Goal: Task Accomplishment & Management: Manage account settings

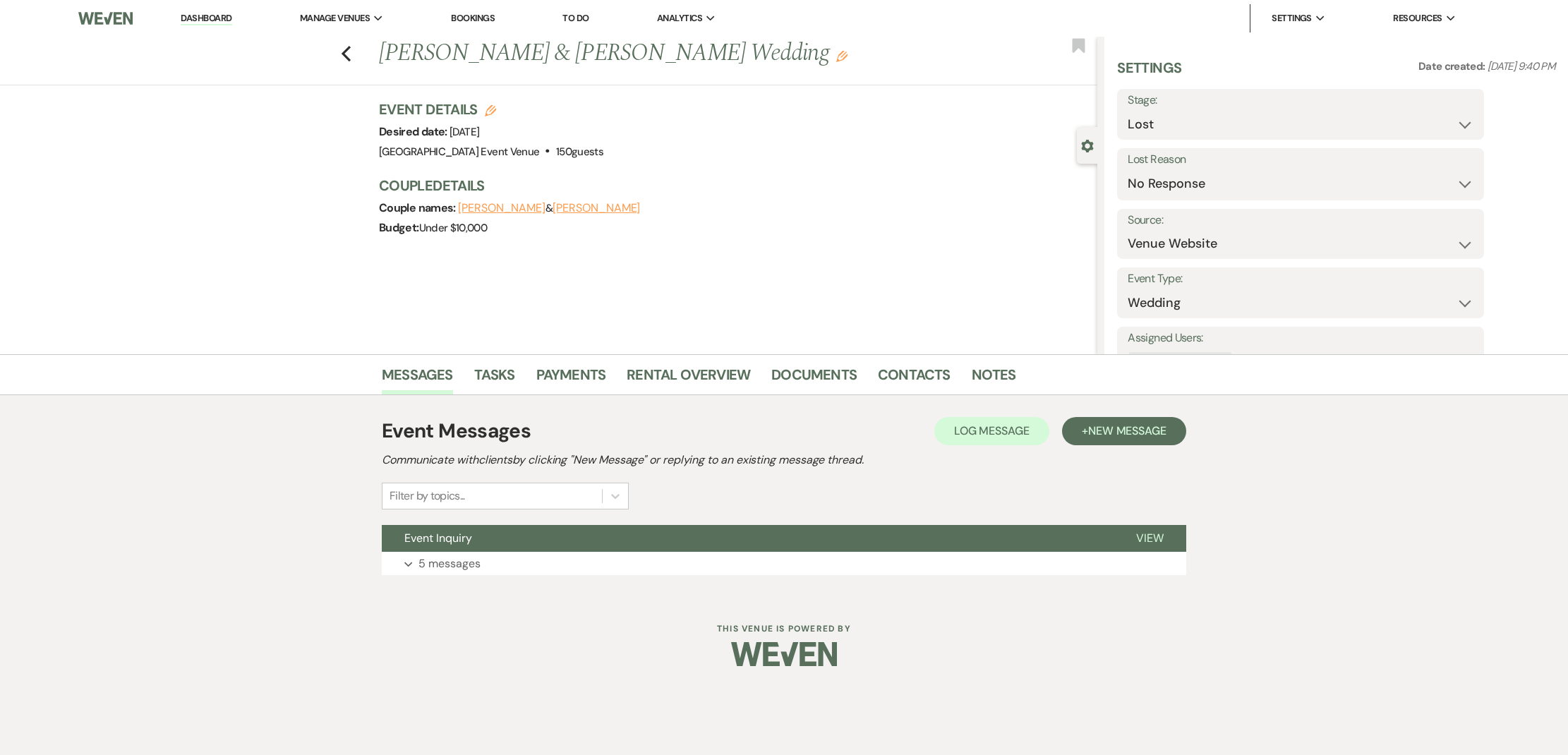
click at [463, 23] on link "Bookings" at bounding box center [473, 19] width 44 height 12
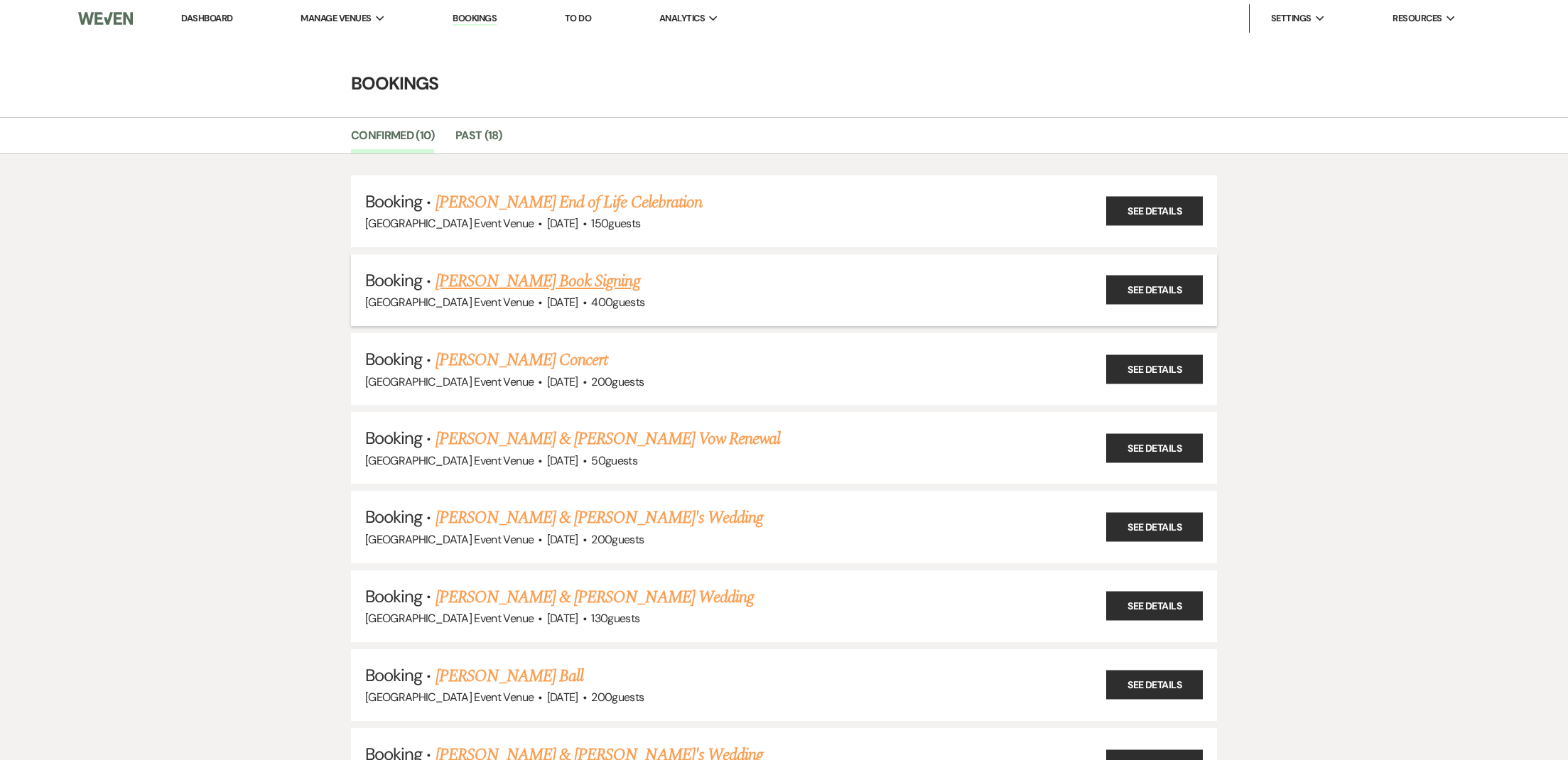
click at [454, 285] on link "[PERSON_NAME] Book Signing" at bounding box center [538, 281] width 205 height 26
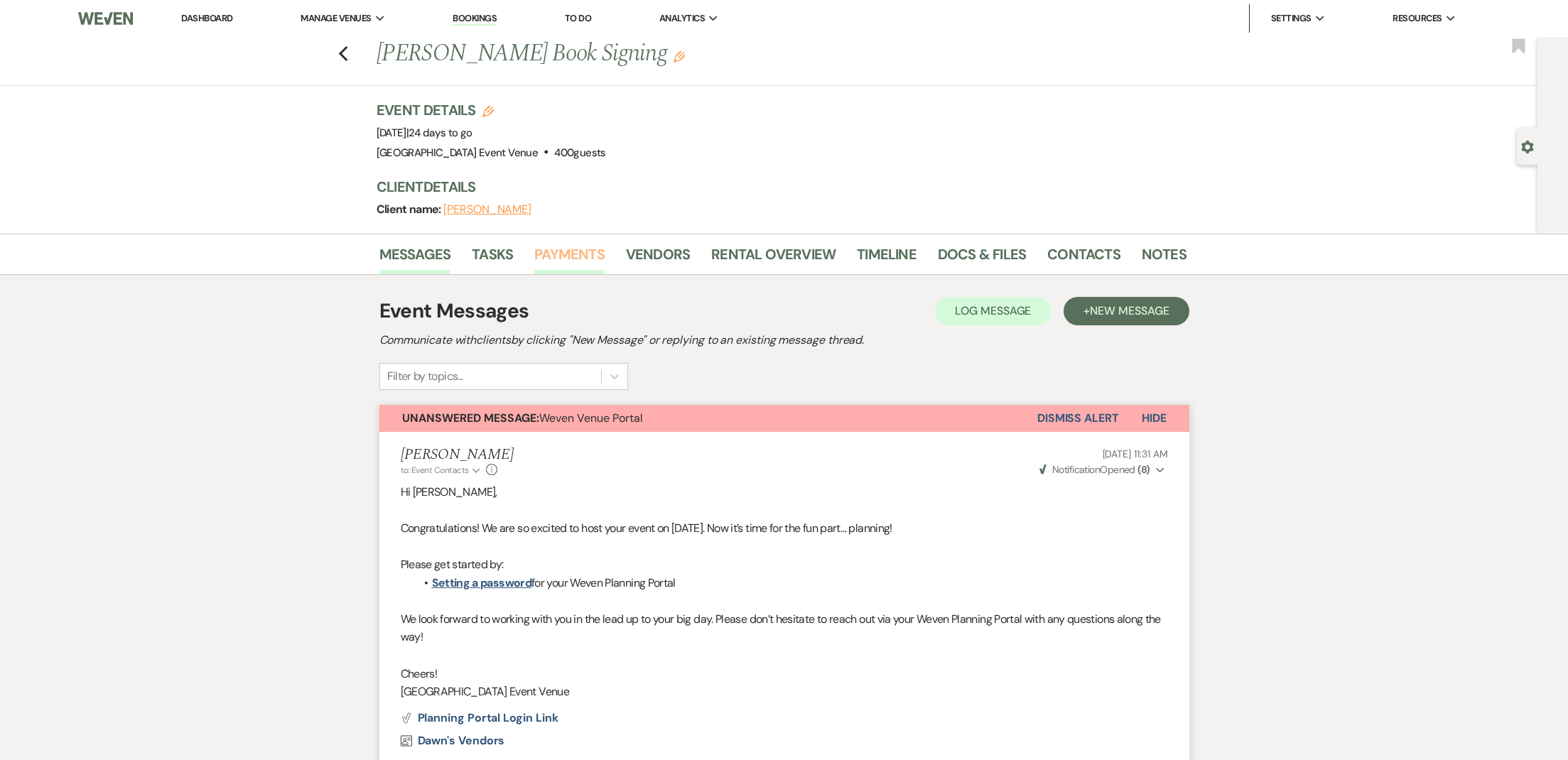
click at [584, 265] on link "Payments" at bounding box center [569, 258] width 70 height 31
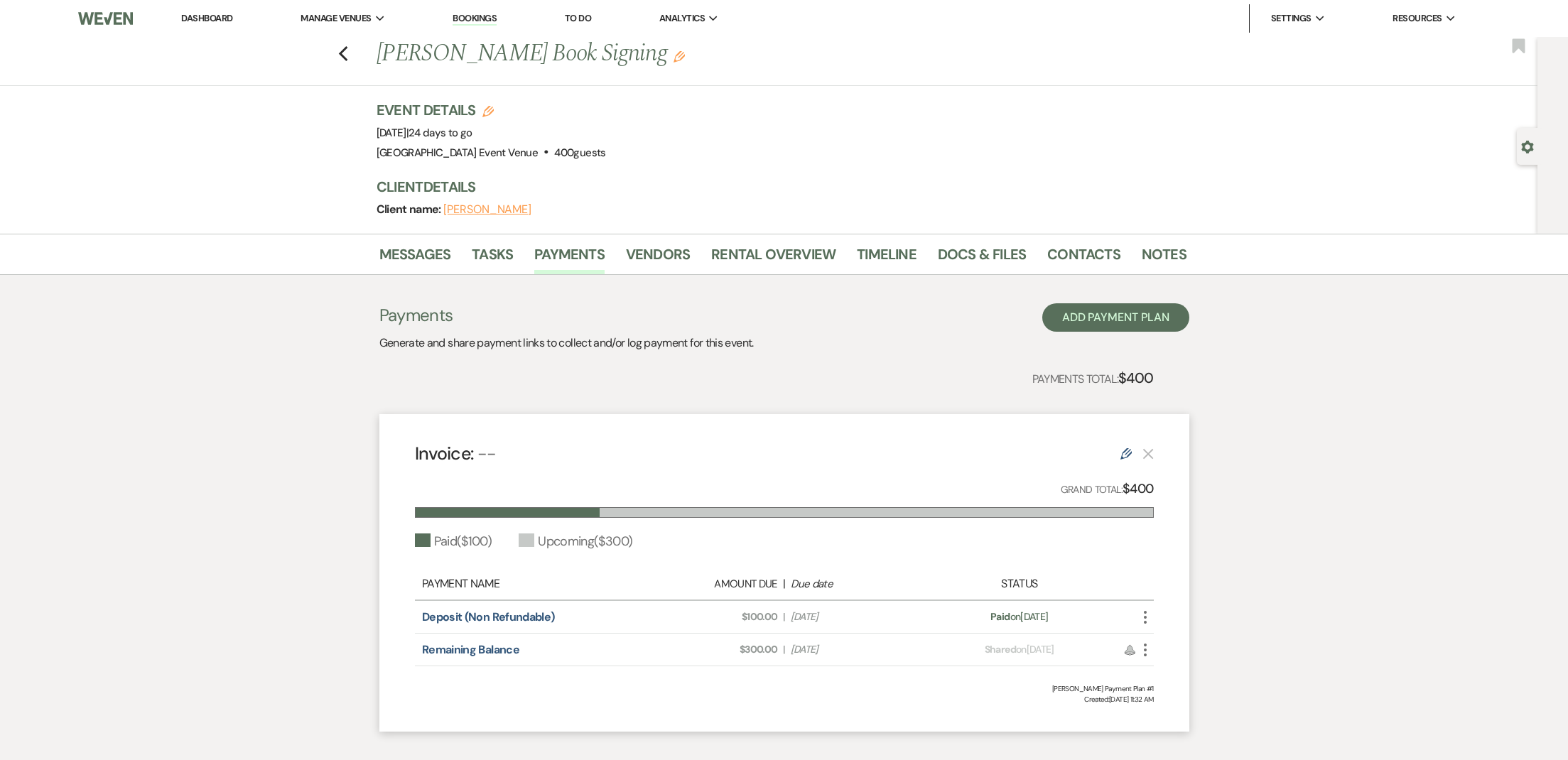
scroll to position [74, 0]
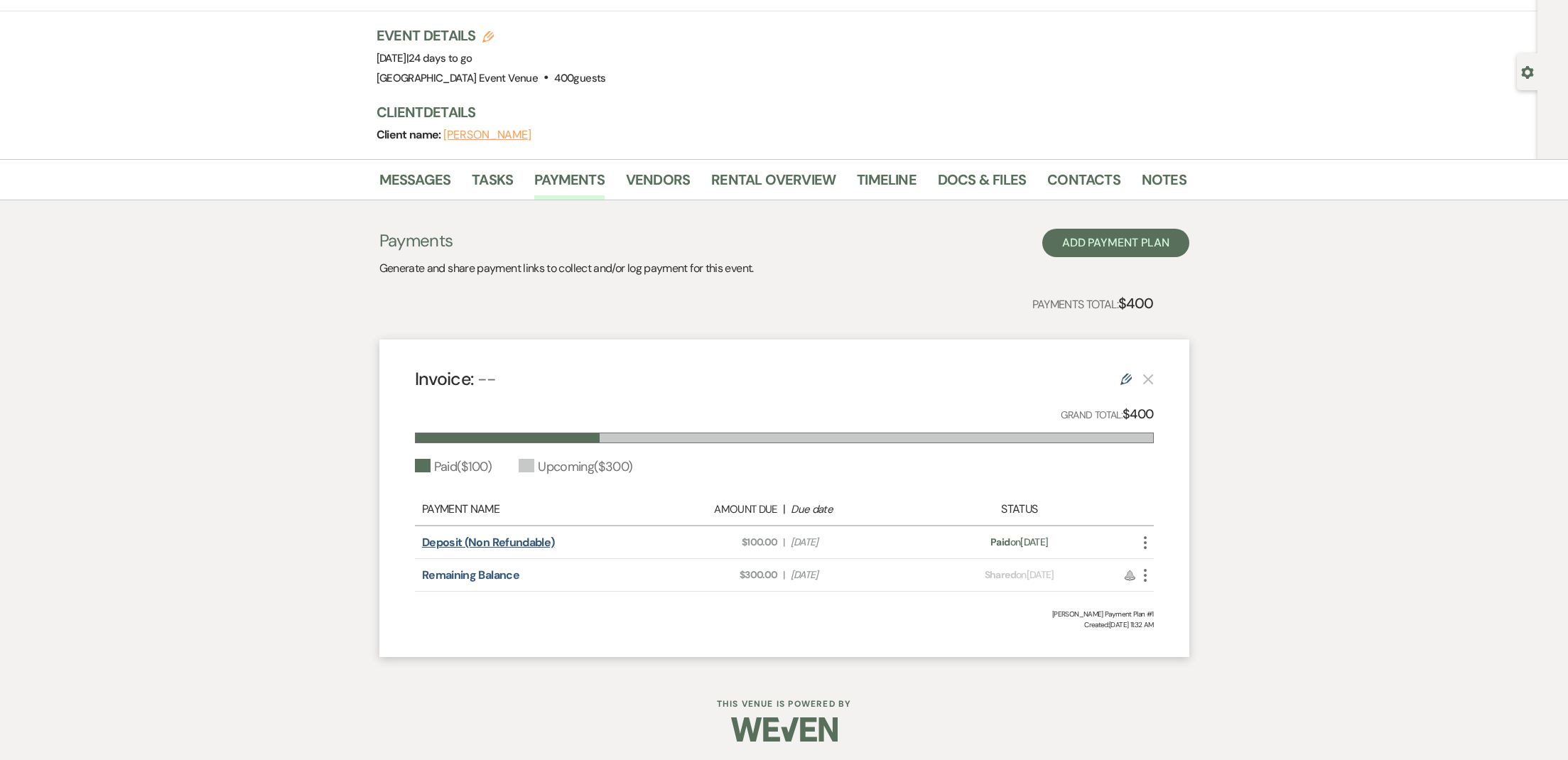
drag, startPoint x: 1104, startPoint y: 540, endPoint x: 508, endPoint y: 547, distance: 596.0
click at [415, 534] on div "Deposit (Non Refundable) Amount Due: $100.00 | Due Date [DATE] Payment status: …" at bounding box center [784, 542] width 739 height 33
copy div "Deposit (Non Refundable) Amount Due: $100.00 | Due Date [DATE] Payment status: …"
click at [1141, 570] on icon "More" at bounding box center [1145, 575] width 17 height 17
click at [1160, 680] on link "Pencil Edit" at bounding box center [1209, 675] width 144 height 24
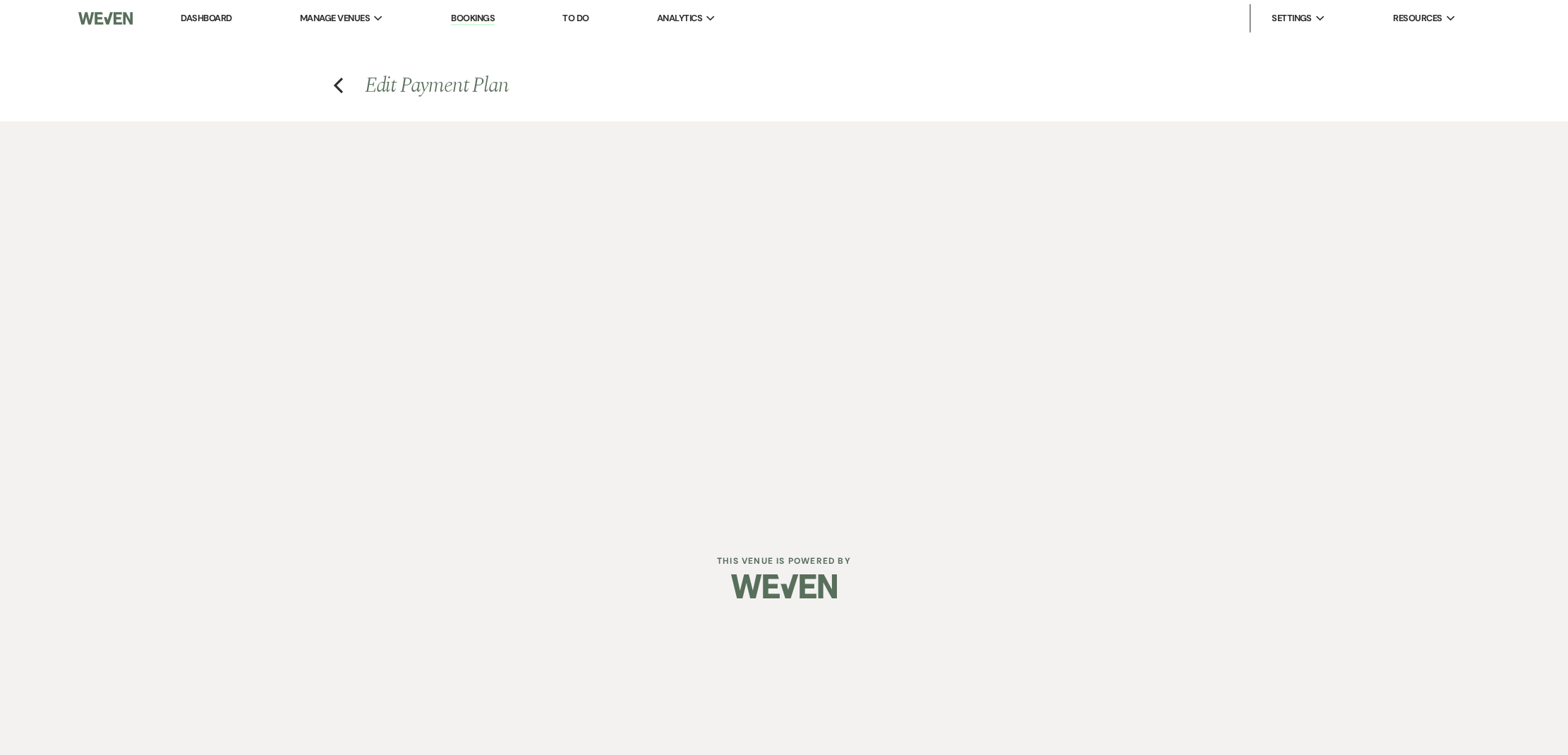
select select "1"
select select "2"
select select "flat"
select select "true"
select select "client"
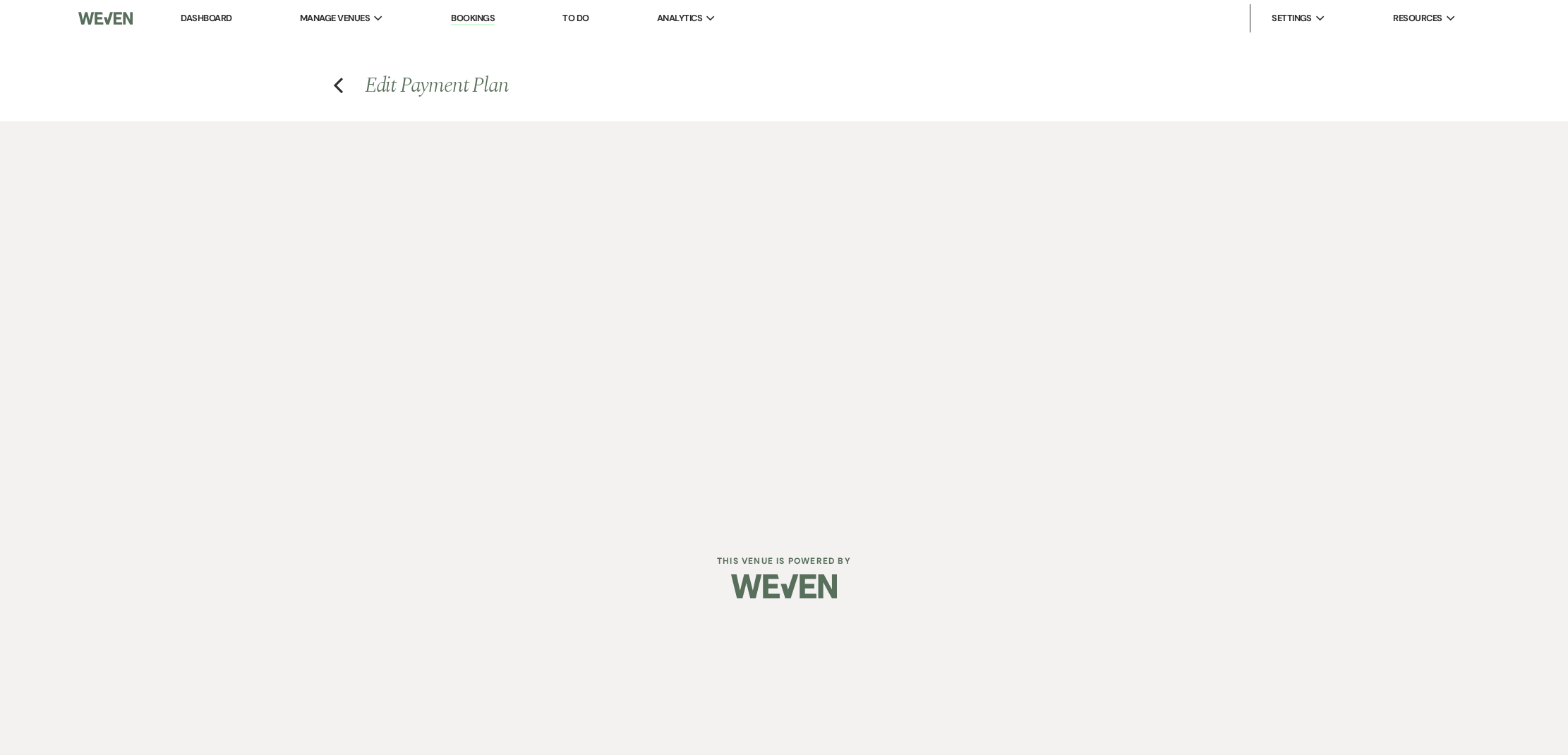
select select "weeks"
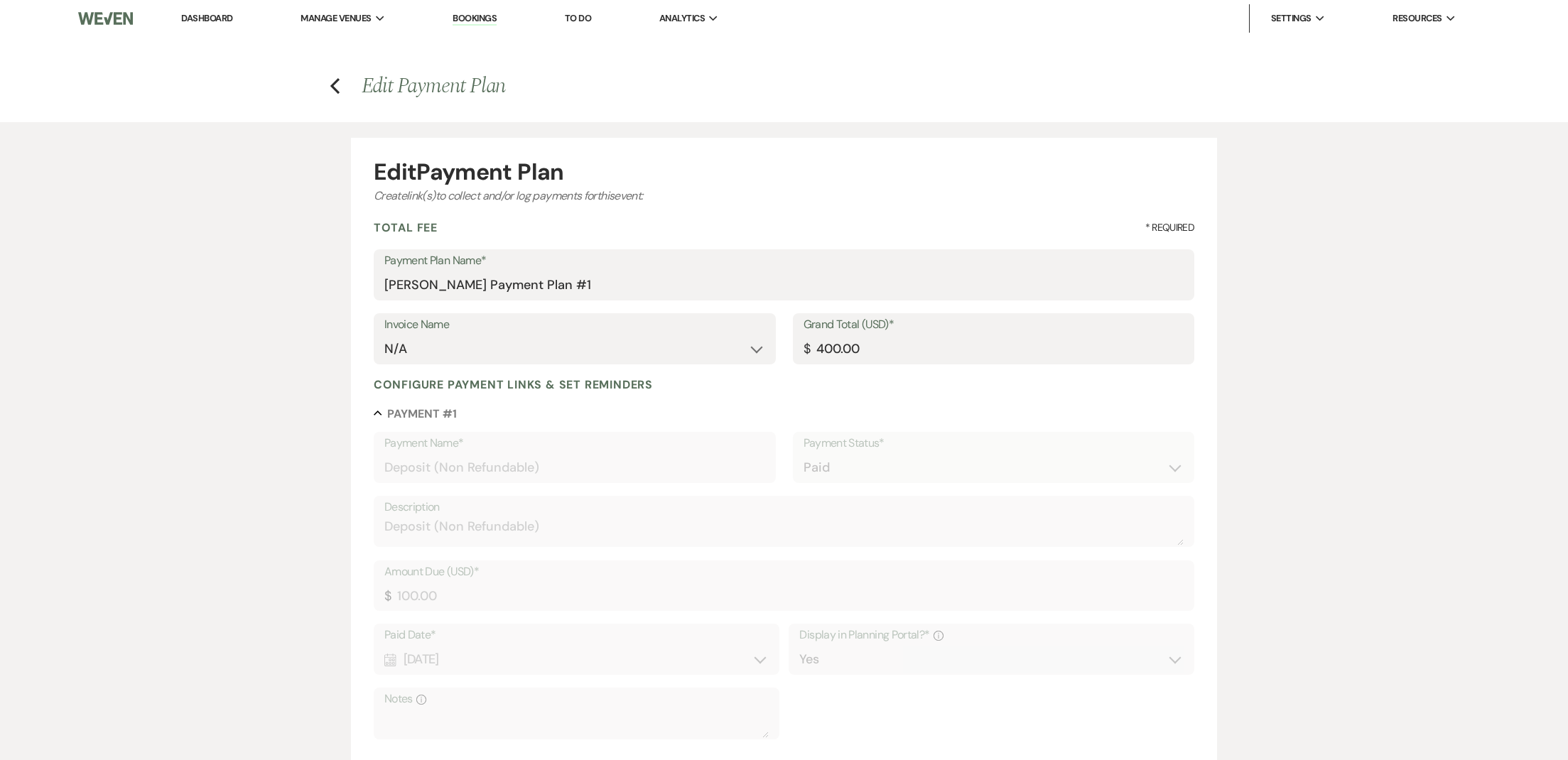
click at [989, 317] on label "Grand Total (USD)*" at bounding box center [994, 325] width 381 height 20
click at [989, 335] on input "400.00" at bounding box center [994, 349] width 381 height 27
drag, startPoint x: 939, startPoint y: 348, endPoint x: 562, endPoint y: 298, distance: 380.3
type input "800.00"
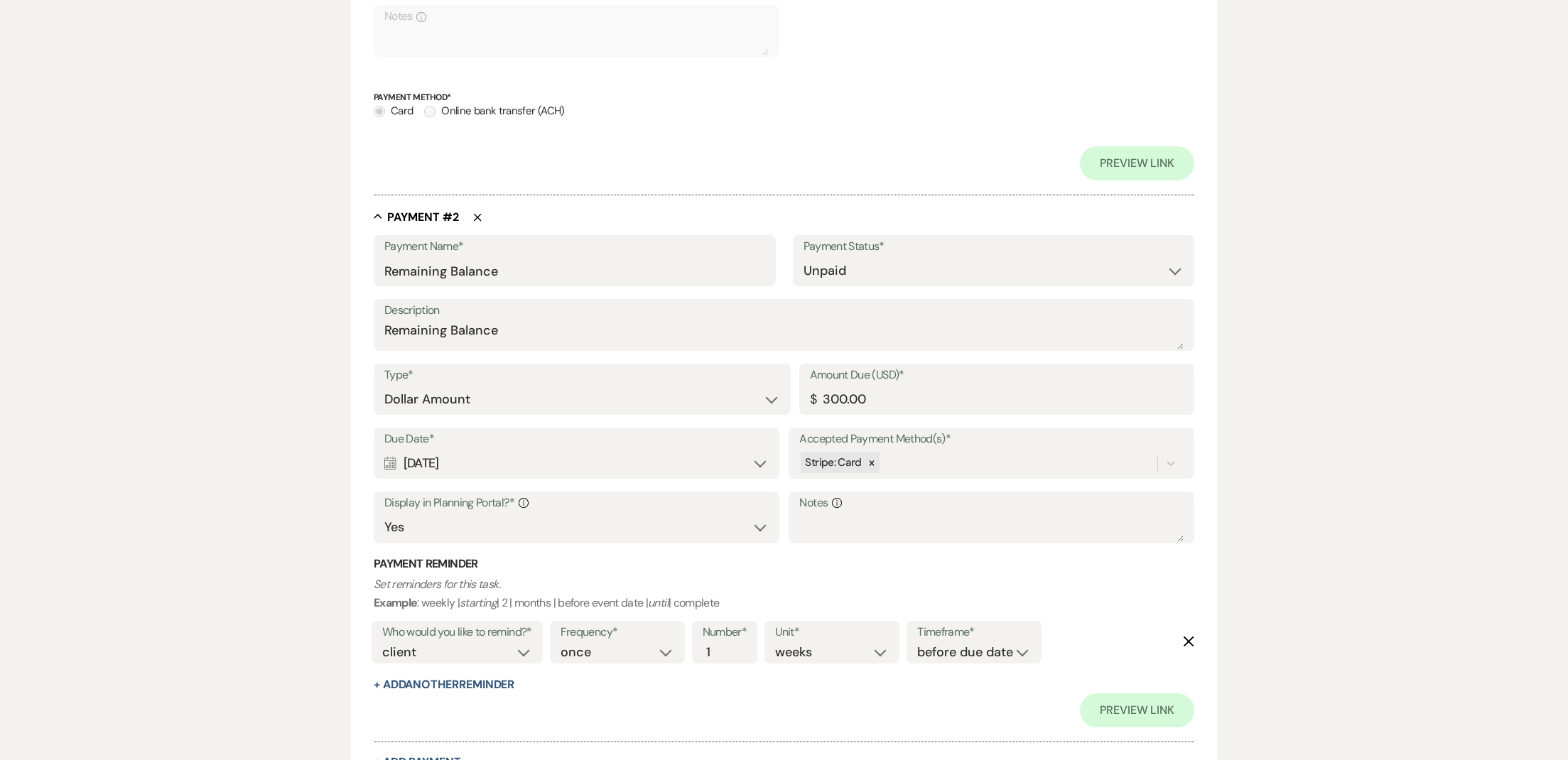
scroll to position [907, 0]
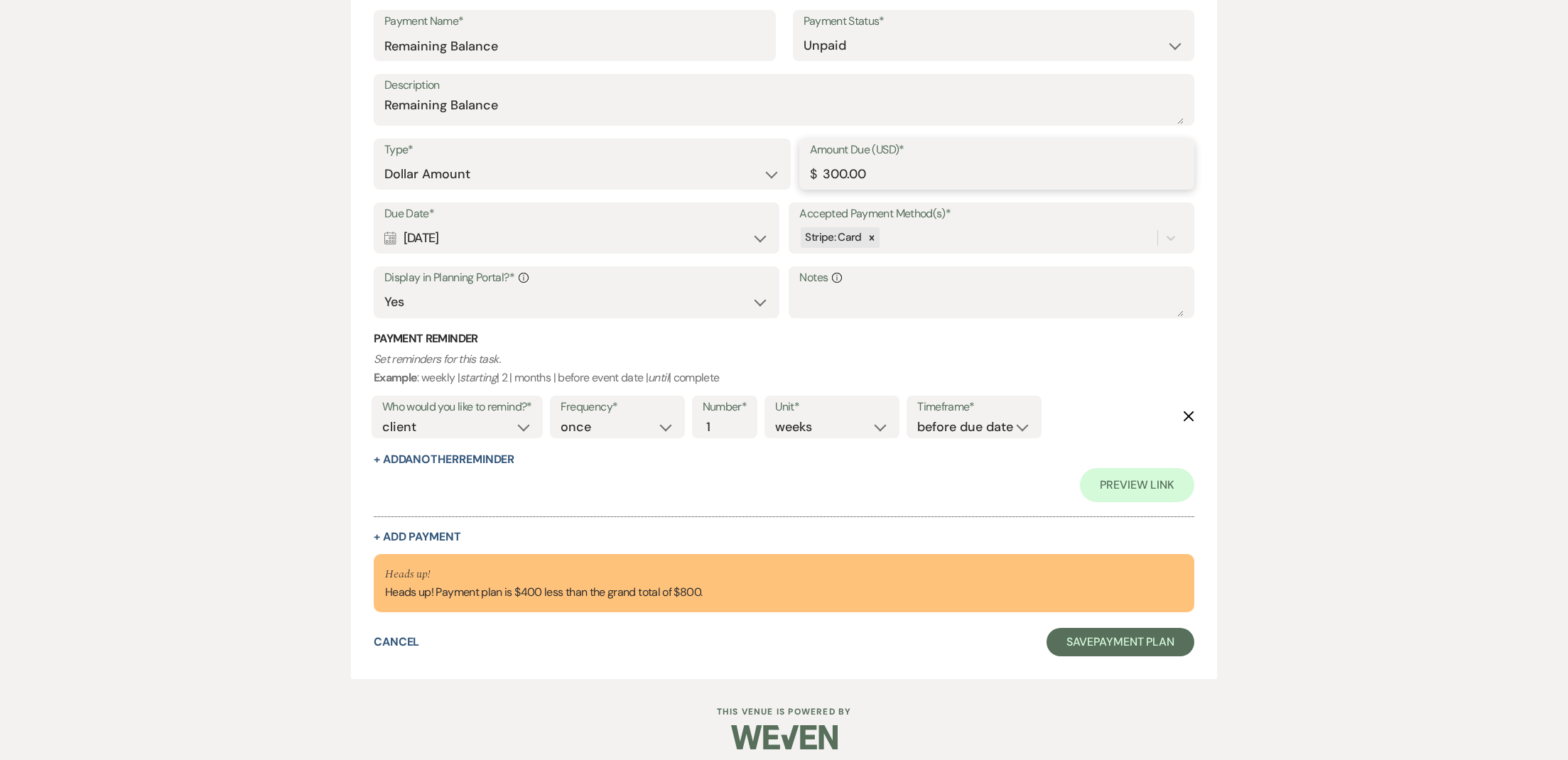
drag, startPoint x: 681, startPoint y: 144, endPoint x: 587, endPoint y: 129, distance: 95.2
click at [588, 129] on div "Payment Name* Remaining Balance Payment Status* Paid Unpaid Description Remaini…" at bounding box center [784, 255] width 821 height 492
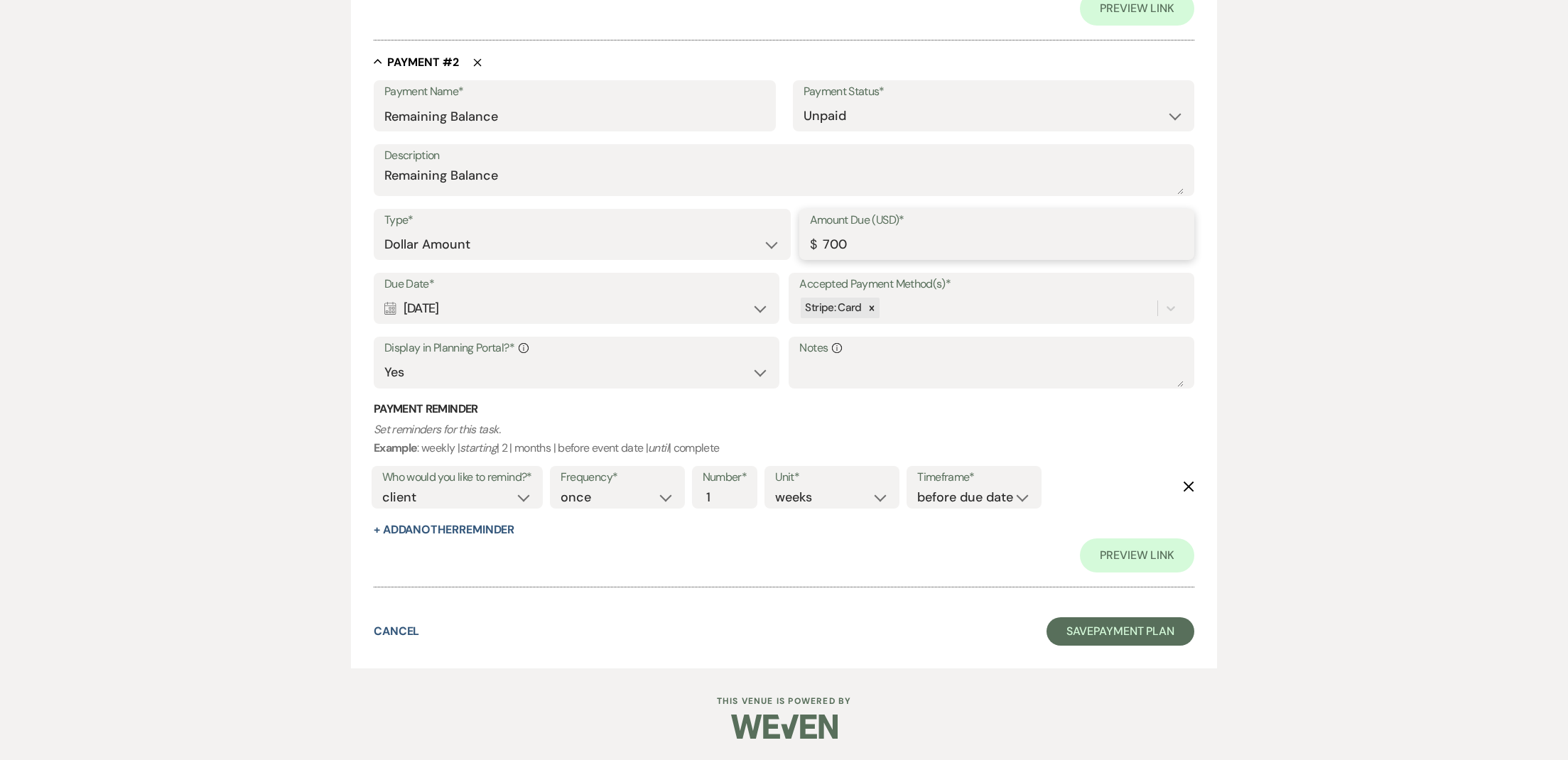
scroll to position [813, 0]
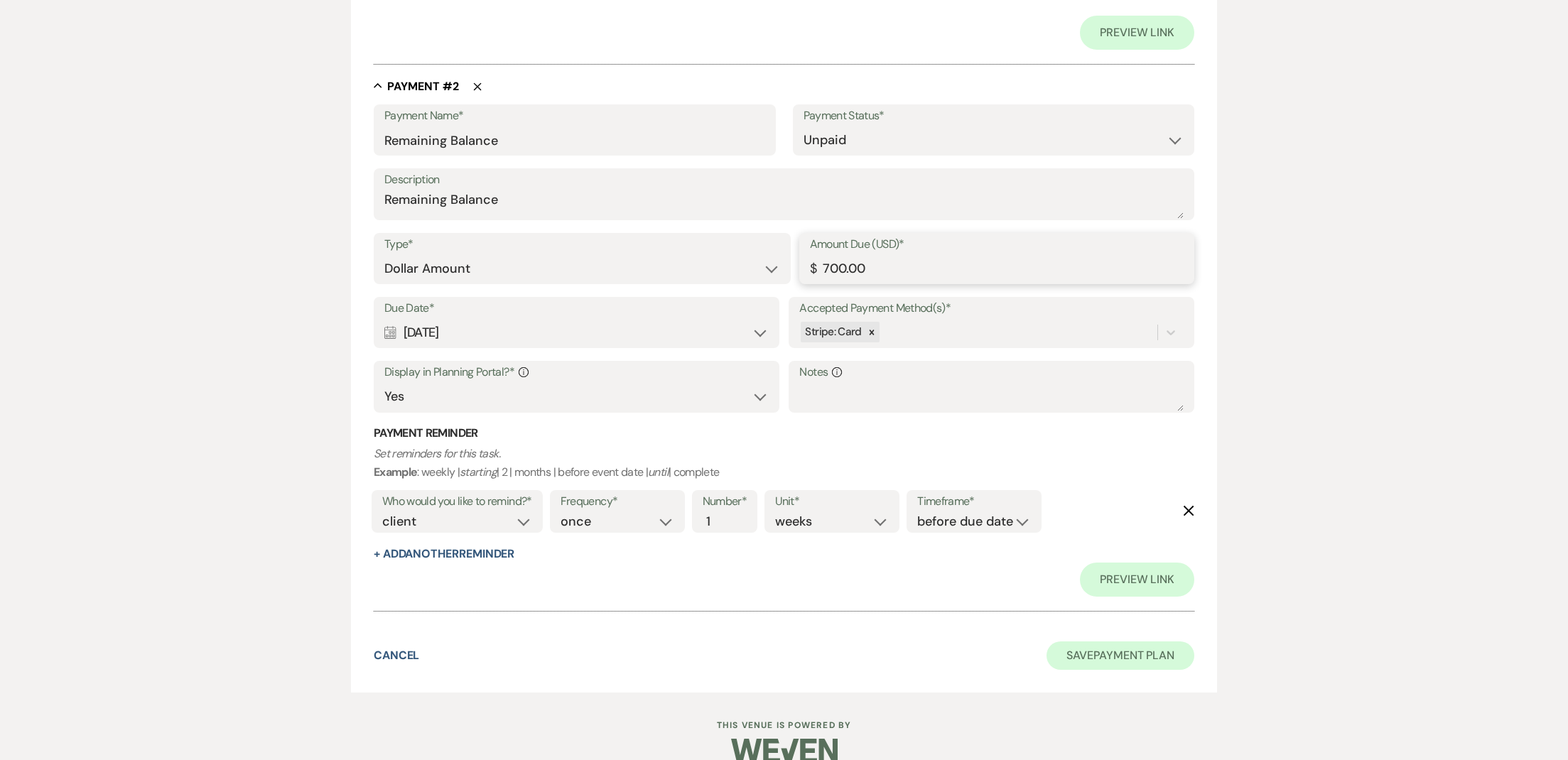
type input "700.00"
click at [1106, 641] on button "Save Payment Plan" at bounding box center [1121, 655] width 148 height 28
